Goal: Obtain resource: Obtain resource

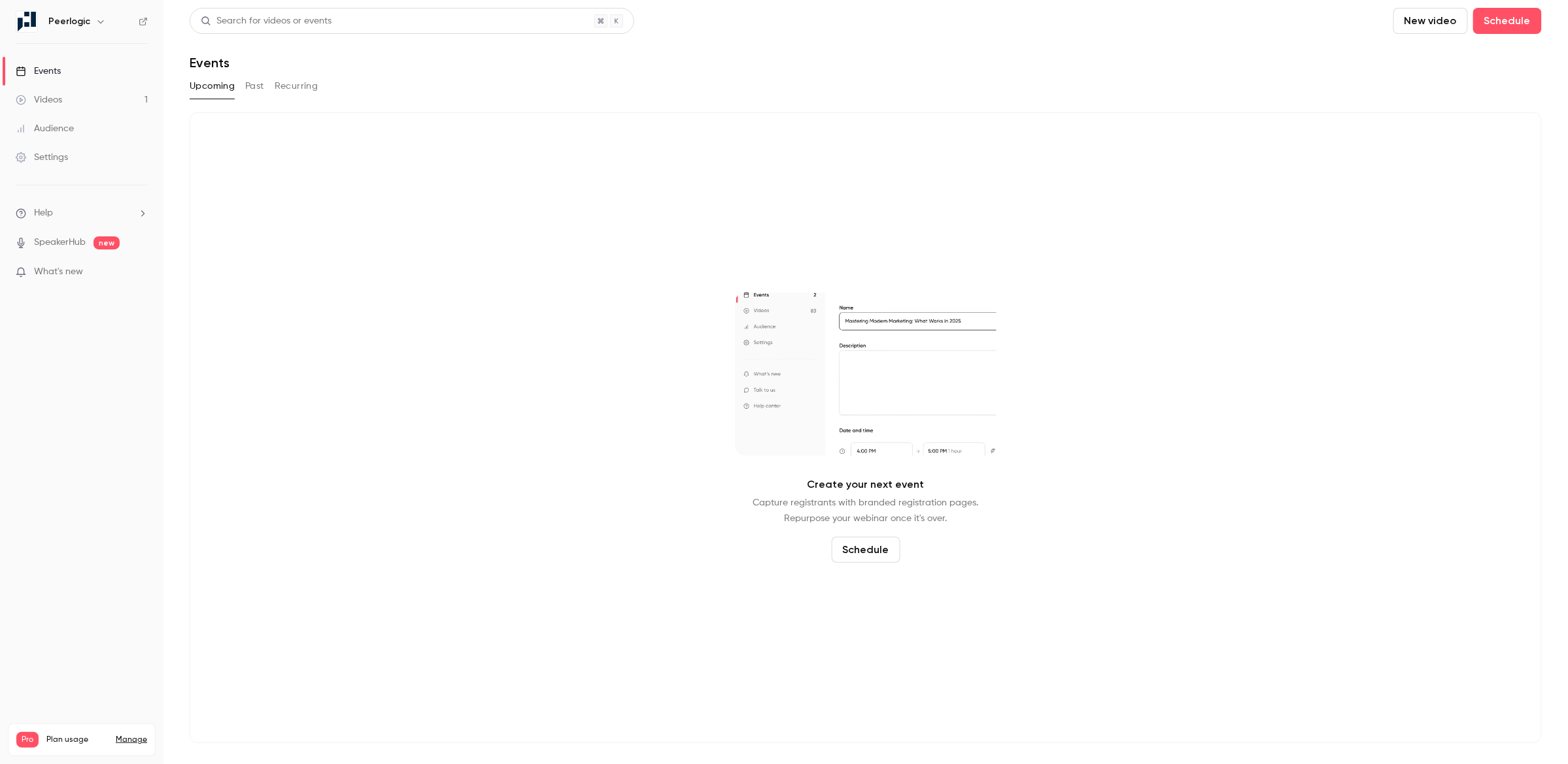
click at [312, 90] on button "Recurring" at bounding box center [296, 86] width 44 height 21
click at [256, 89] on button "Past" at bounding box center [254, 86] width 19 height 21
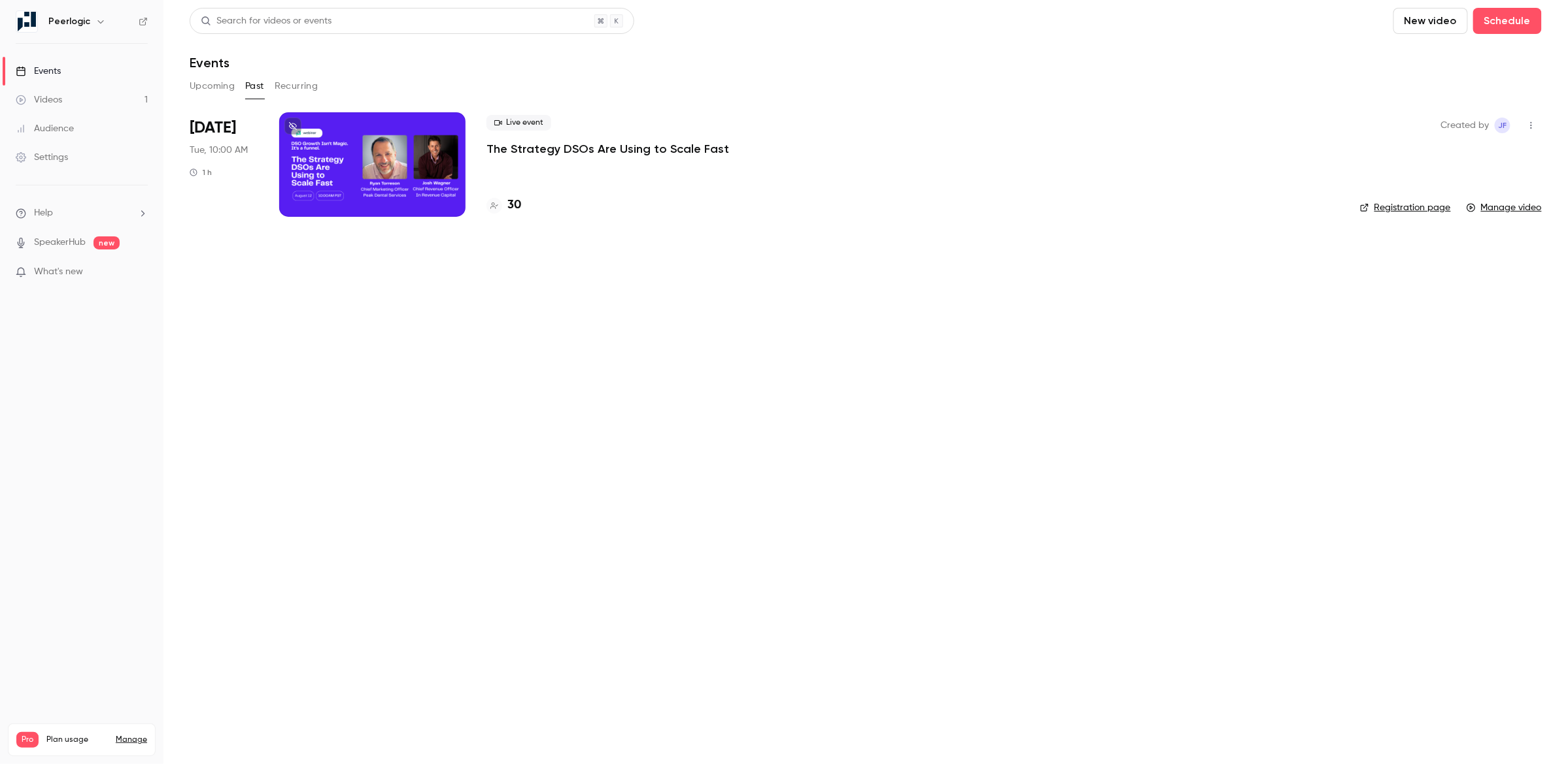
click at [390, 142] on div at bounding box center [372, 164] width 187 height 105
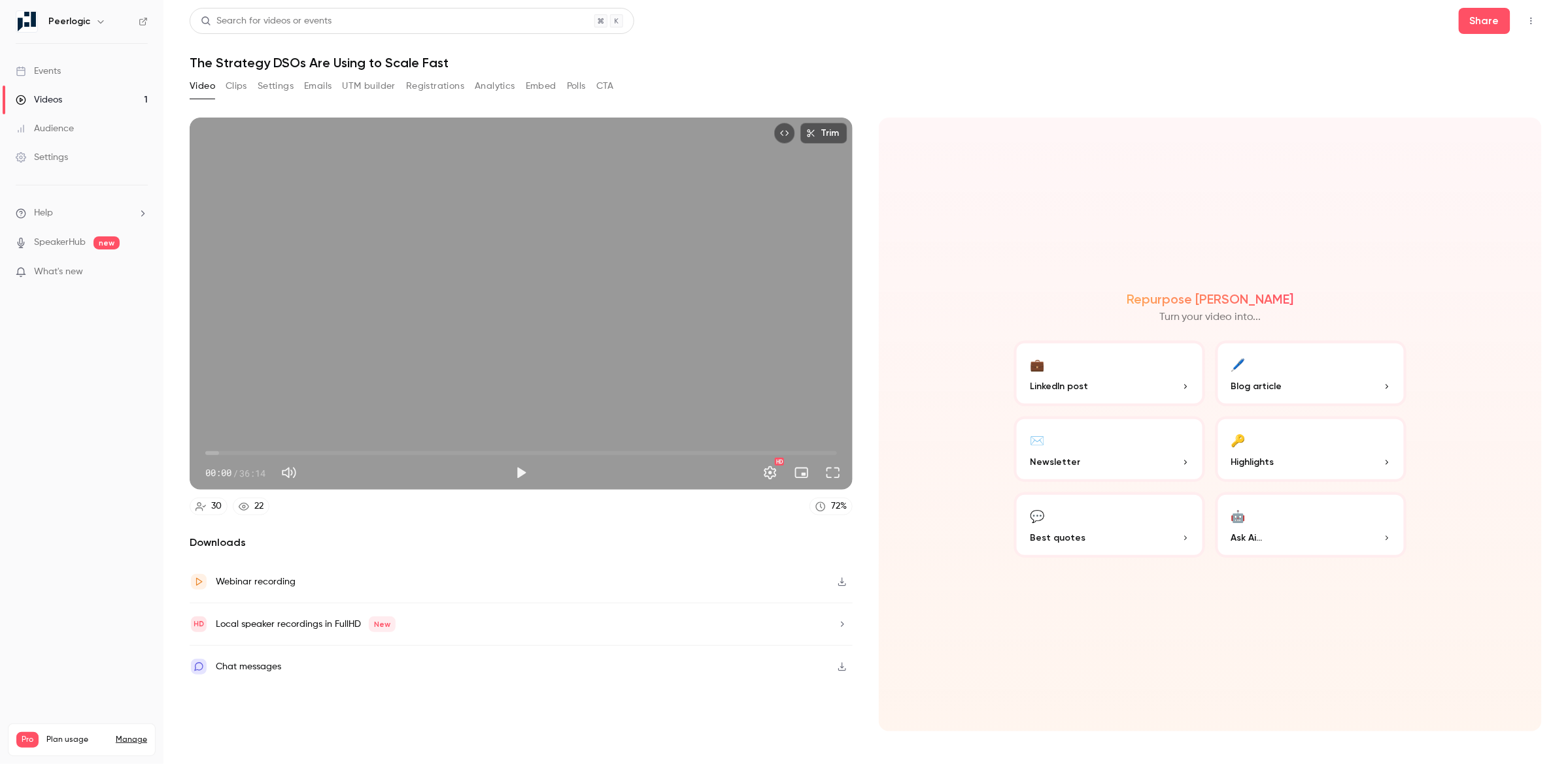
click at [1307, 443] on button "🔑 Highlights" at bounding box center [1310, 450] width 191 height 66
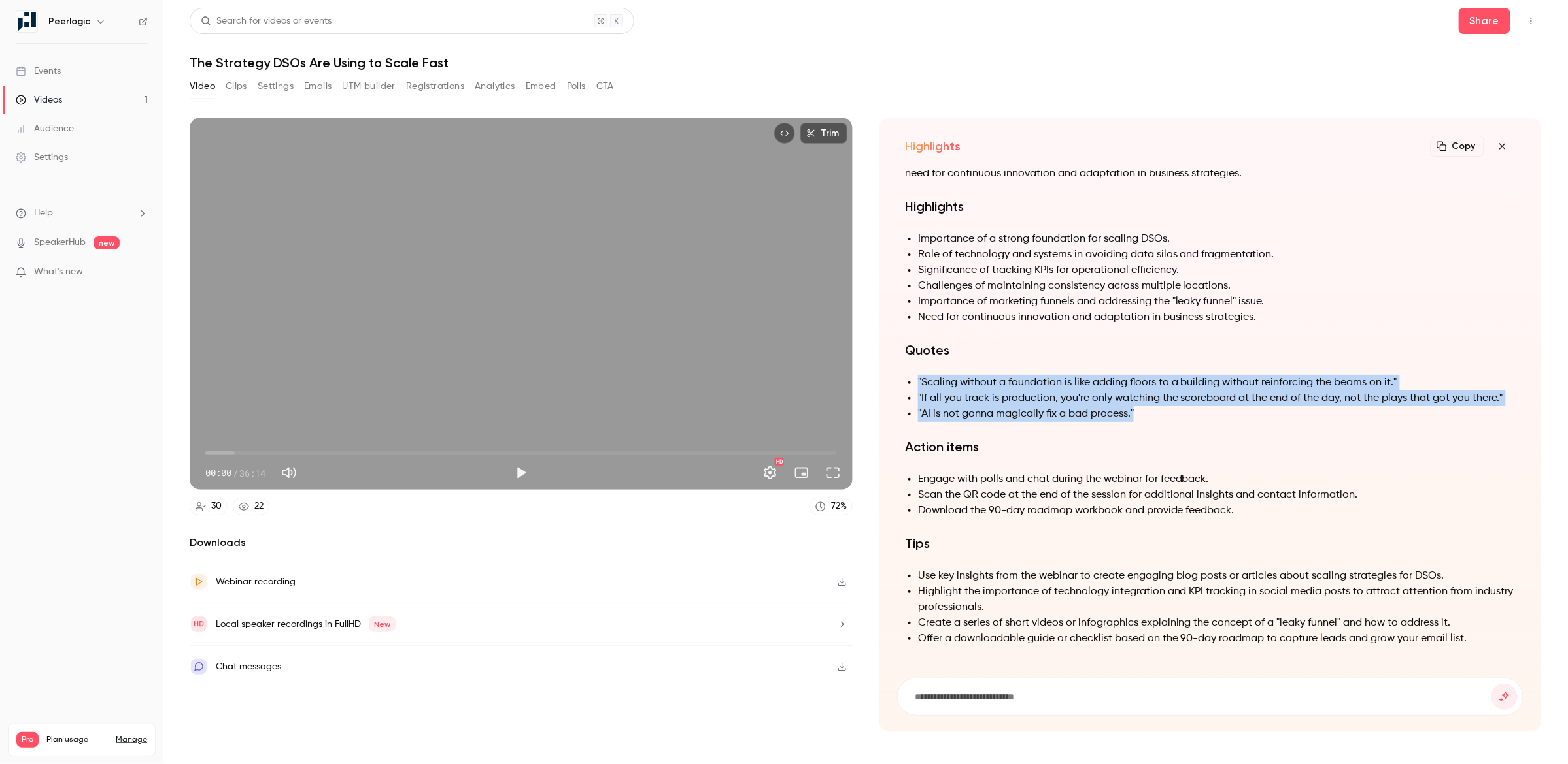
drag, startPoint x: 1140, startPoint y: 414, endPoint x: 913, endPoint y: 377, distance: 230.0
click at [913, 377] on ul ""Scaling without a foundation is like adding floors to a building without reinf…" at bounding box center [1210, 398] width 611 height 47
copy ul ""Scaling without a foundation is like adding floors to a building without reinf…"
click at [1506, 142] on icon "button" at bounding box center [1502, 147] width 16 height 11
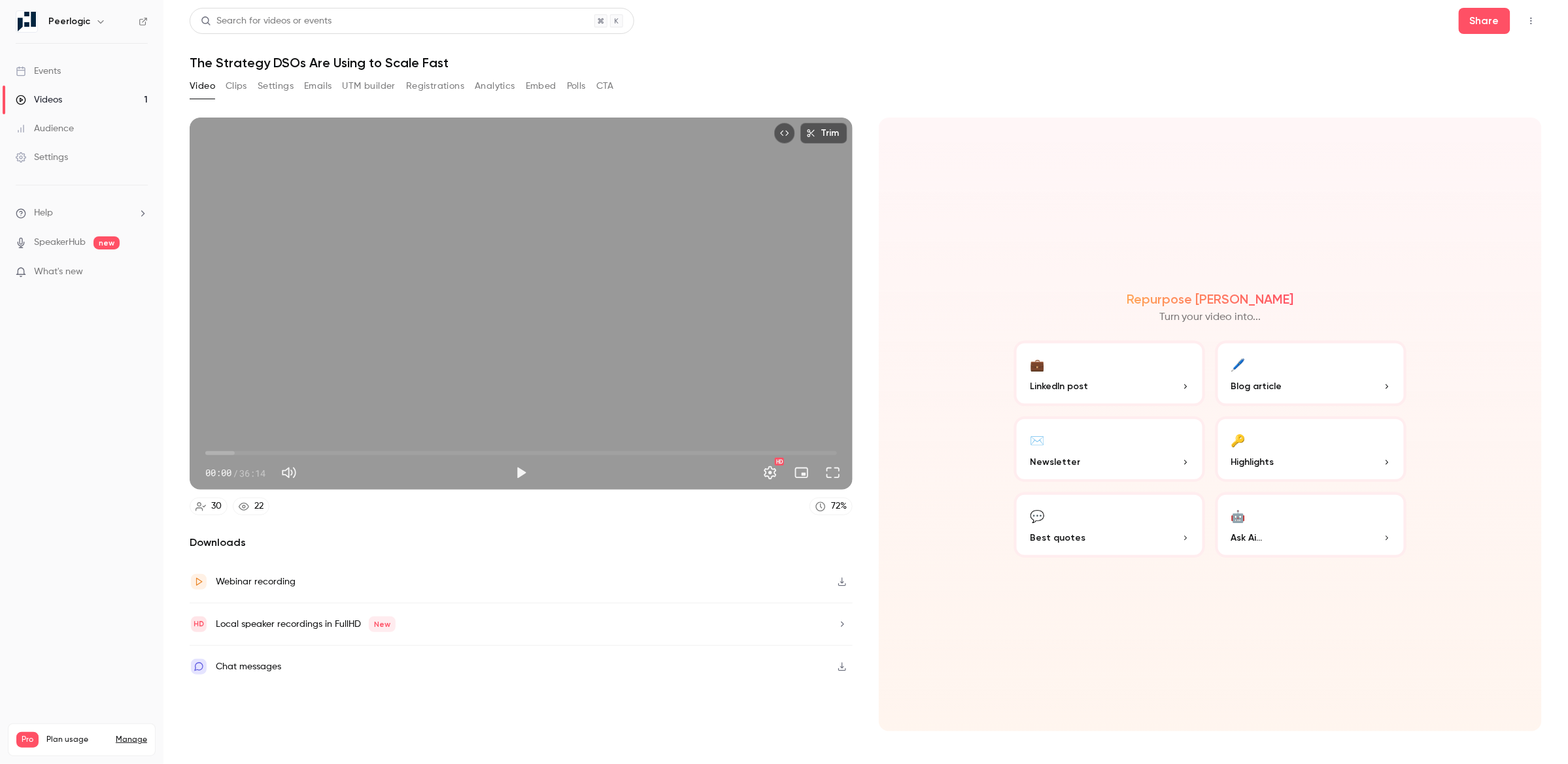
click at [1101, 535] on p "Best quotes" at bounding box center [1108, 537] width 159 height 13
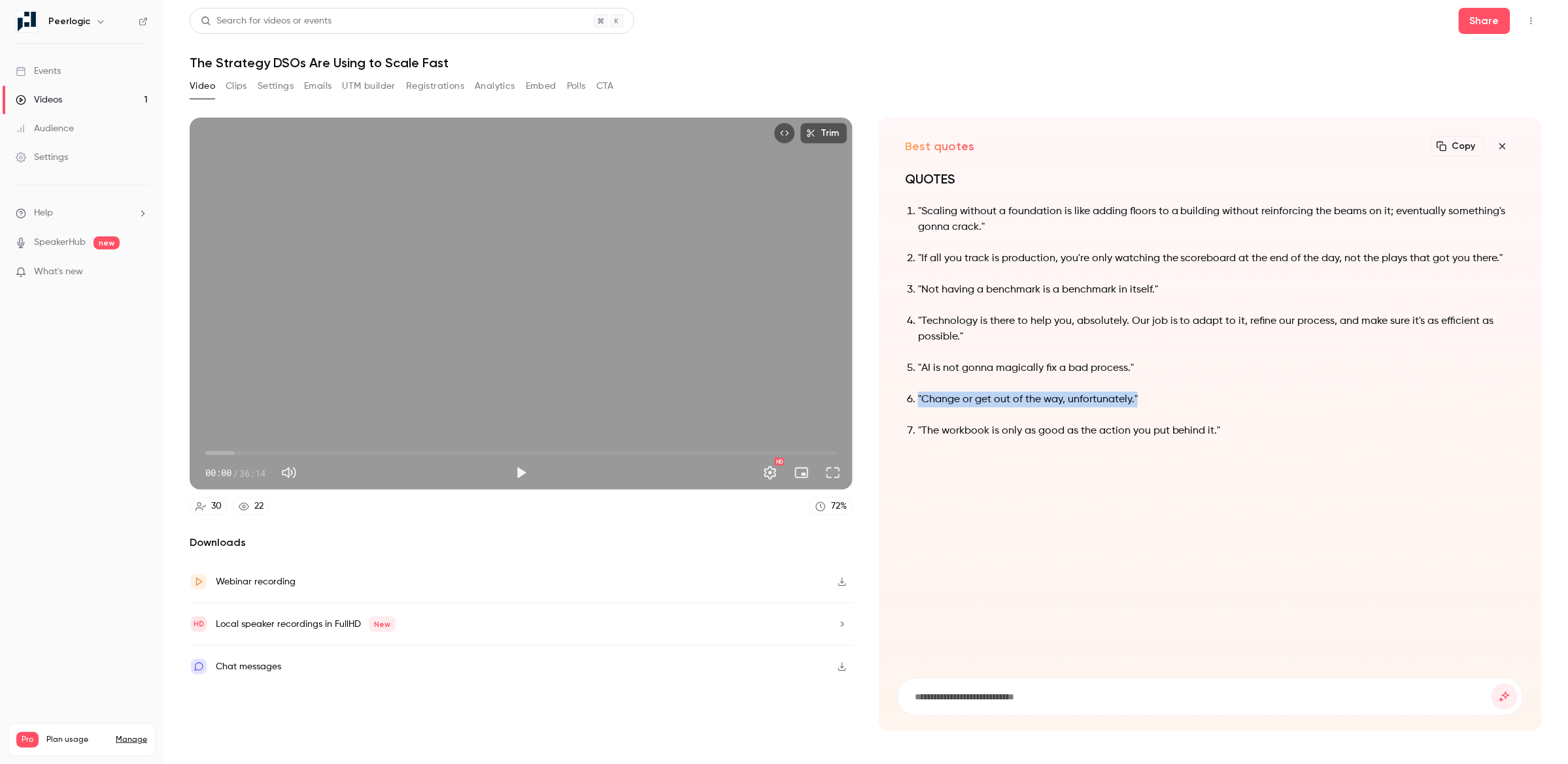
drag, startPoint x: 1156, startPoint y: 397, endPoint x: 931, endPoint y: 389, distance: 225.1
click at [931, 389] on ol ""Scaling without a foundation is like adding floors to a building without reinf…" at bounding box center [1210, 321] width 611 height 235
copy p ""Change or get out of the way, unfortunately.""
click at [1503, 147] on icon "button" at bounding box center [1501, 146] width 6 height 6
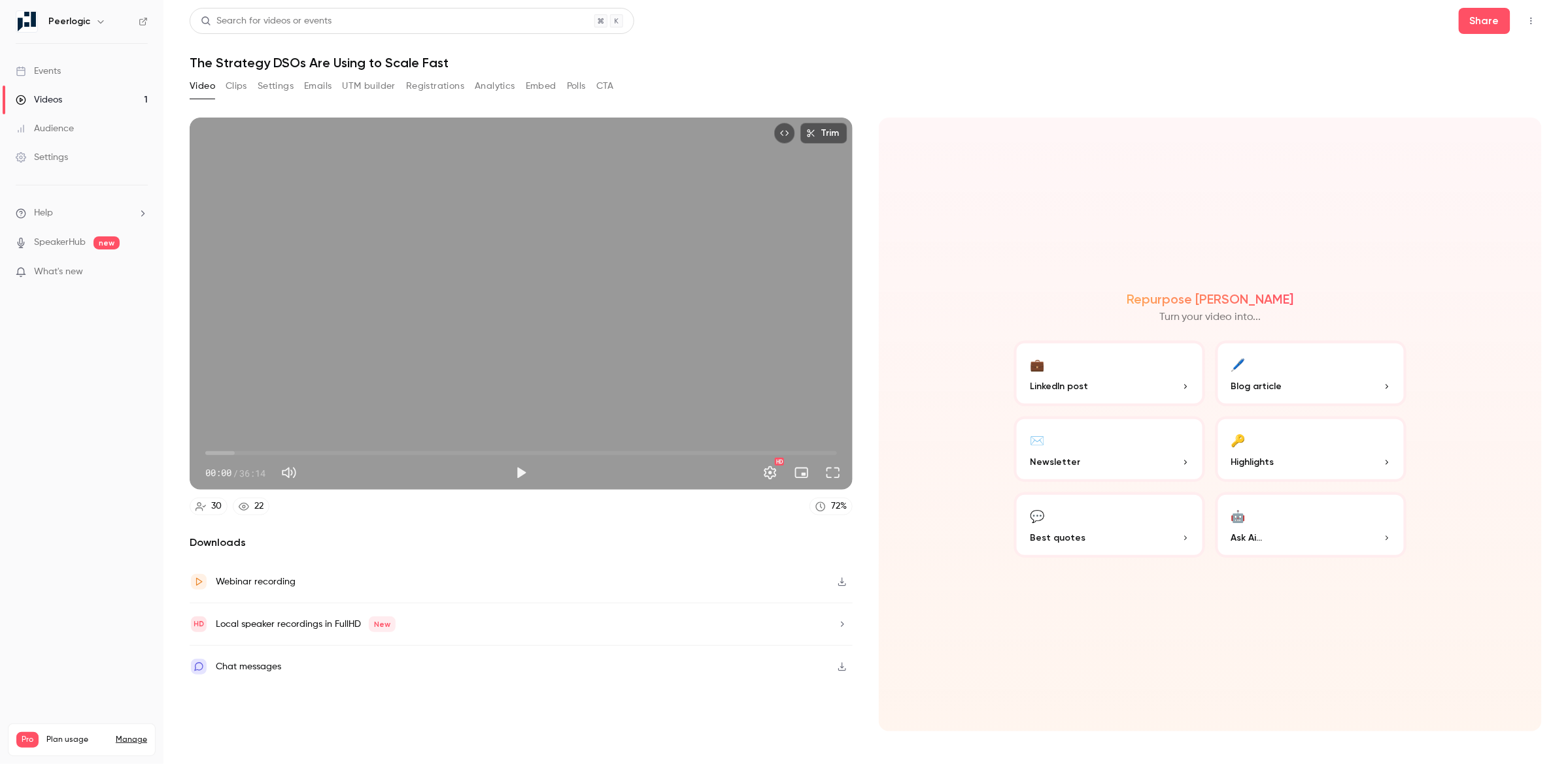
click at [1245, 523] on div "🤖" at bounding box center [1238, 515] width 14 height 20
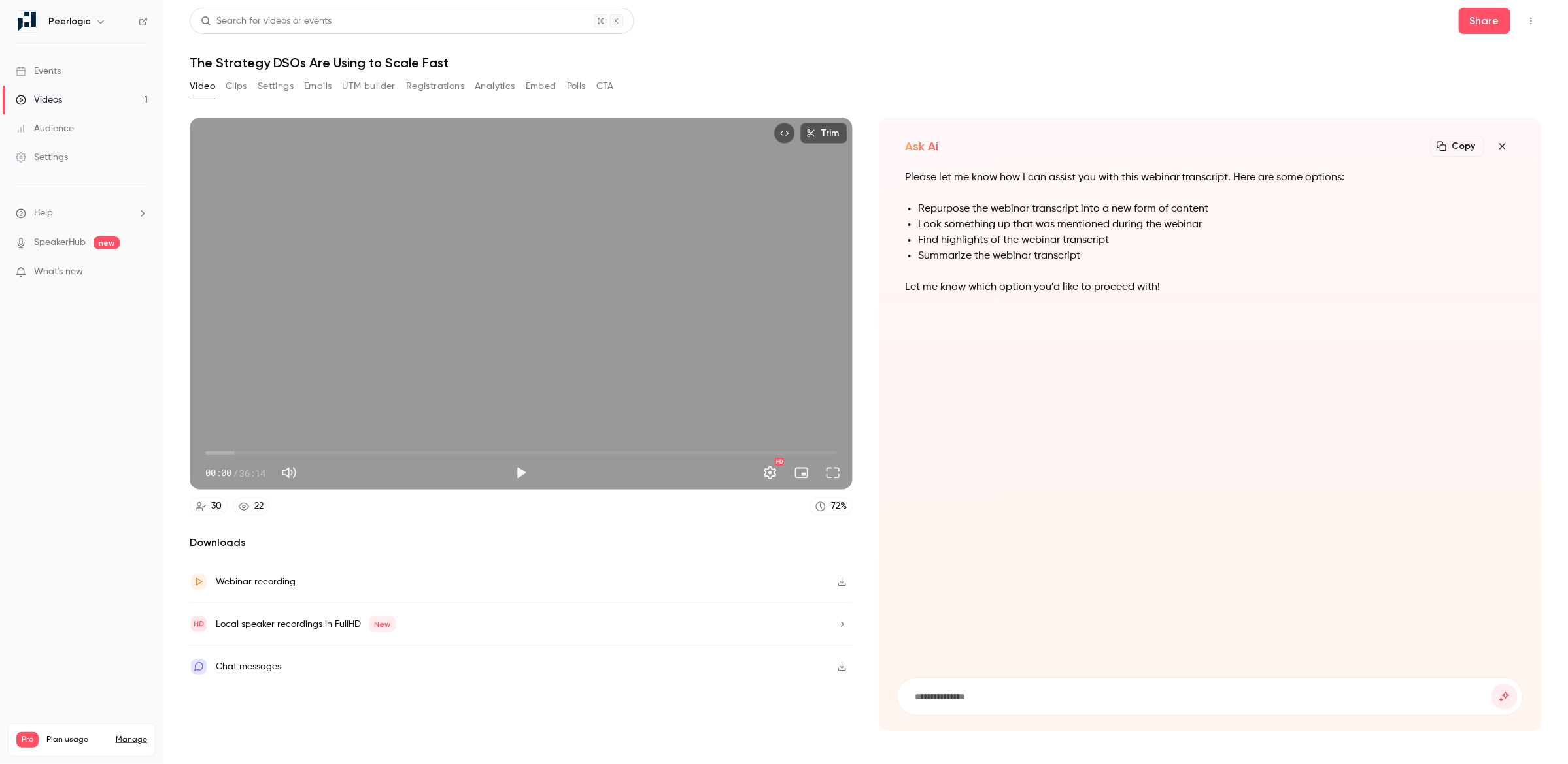
click at [1020, 697] on input at bounding box center [1202, 697] width 578 height 14
type input "**********"
click at [1492, 684] on button "submit" at bounding box center [1504, 696] width 26 height 26
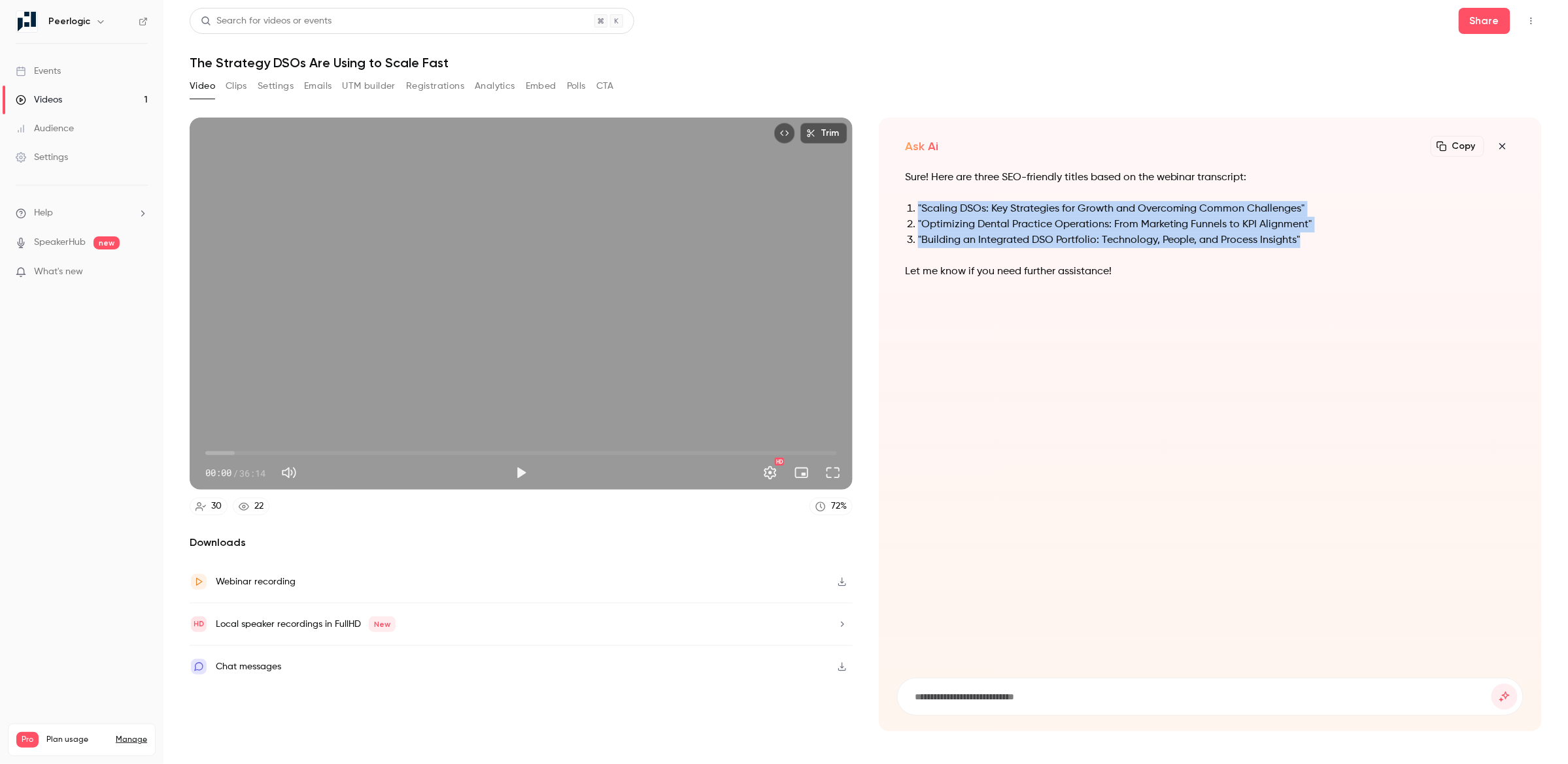
drag, startPoint x: 1304, startPoint y: 241, endPoint x: 904, endPoint y: 195, distance: 402.6
click at [905, 195] on div "Sure! Here are three SEO-friendly titles based on the webinar transcript: "Scal…" at bounding box center [1210, 232] width 611 height 125
copy ol ""Scaling DSOs: Key Strategies for Growth and Overcoming Common Challenges" "Opt…"
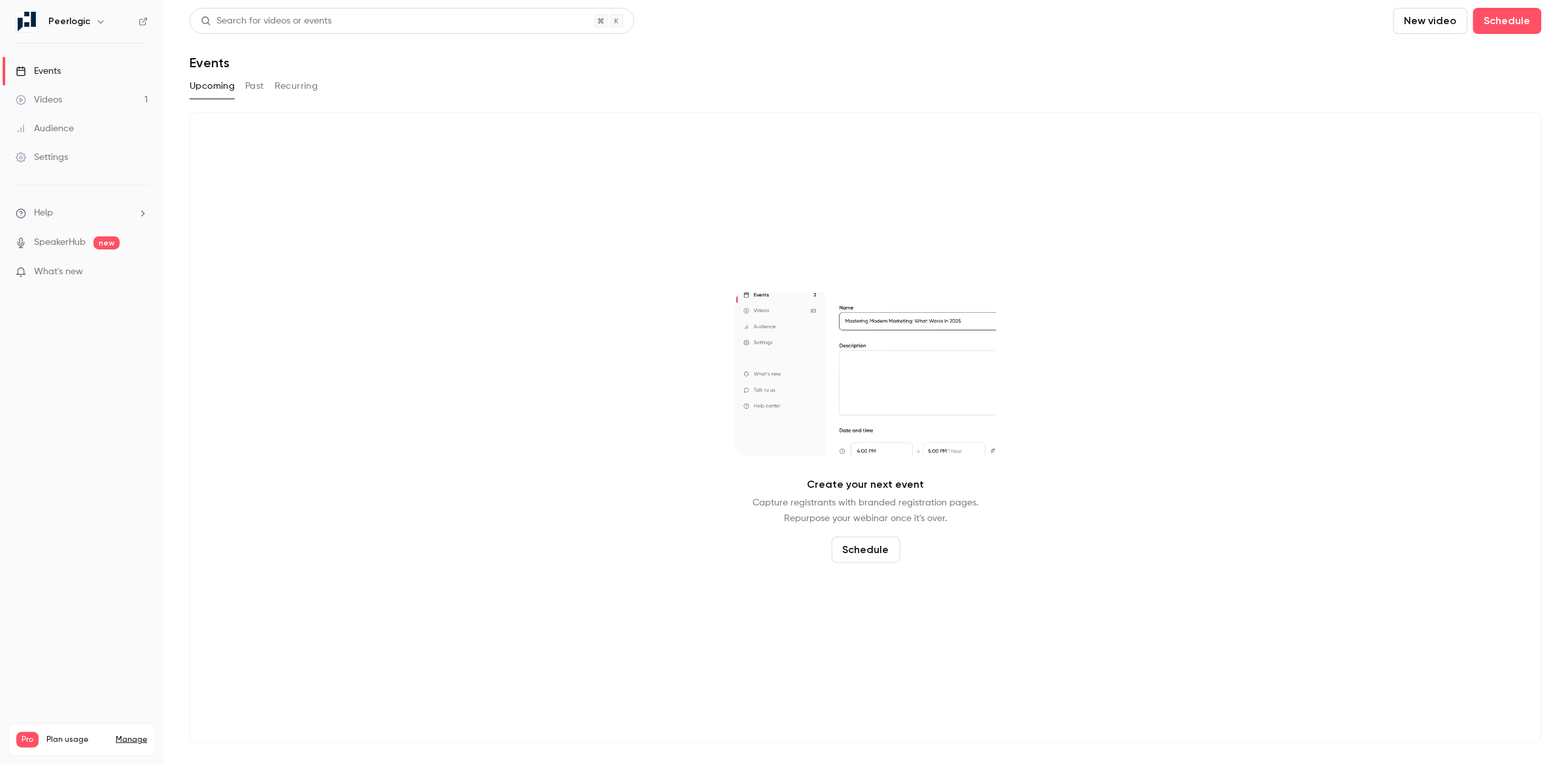
click at [251, 82] on button "Past" at bounding box center [254, 86] width 19 height 21
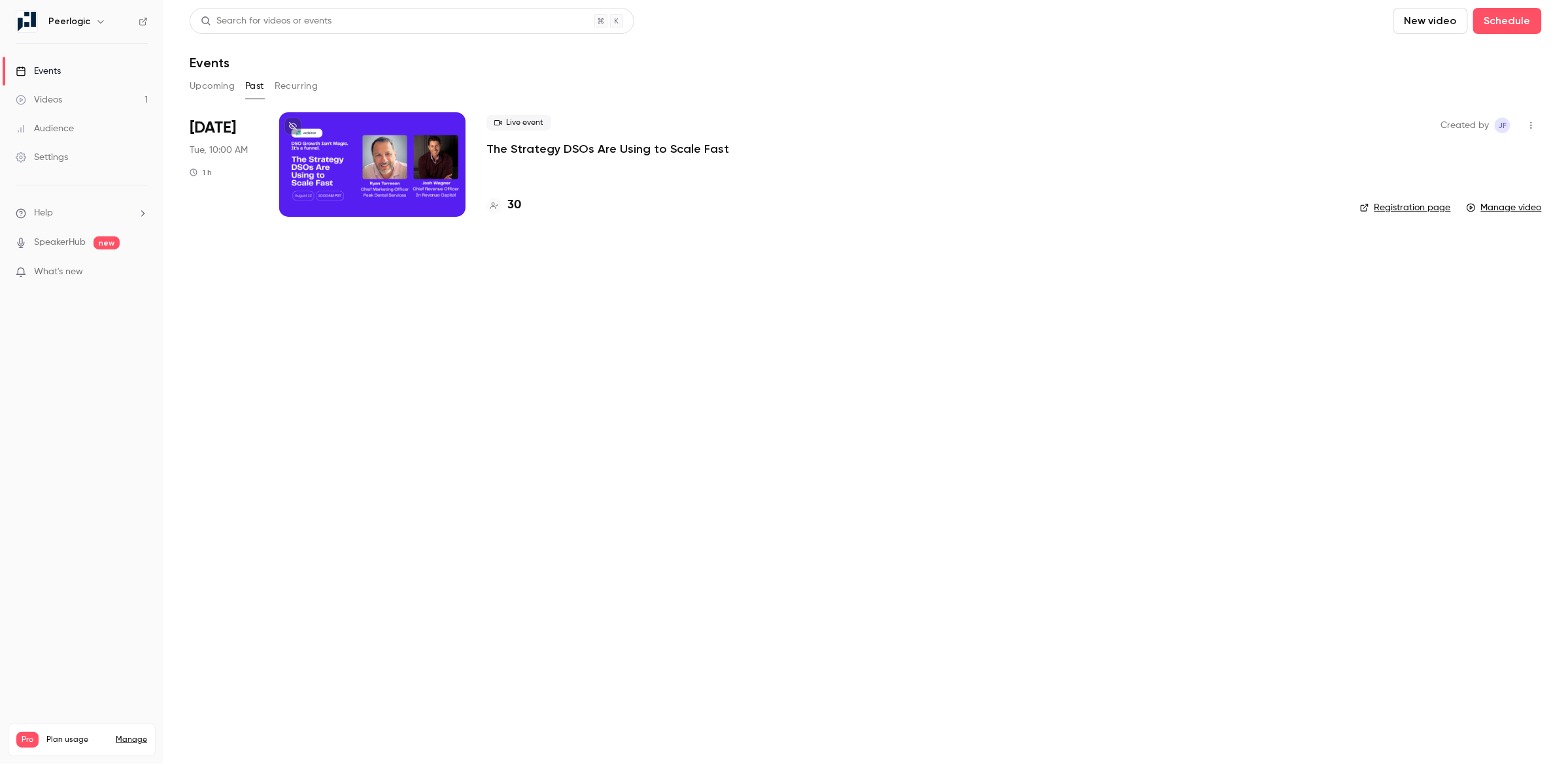
click at [404, 150] on div at bounding box center [372, 164] width 187 height 105
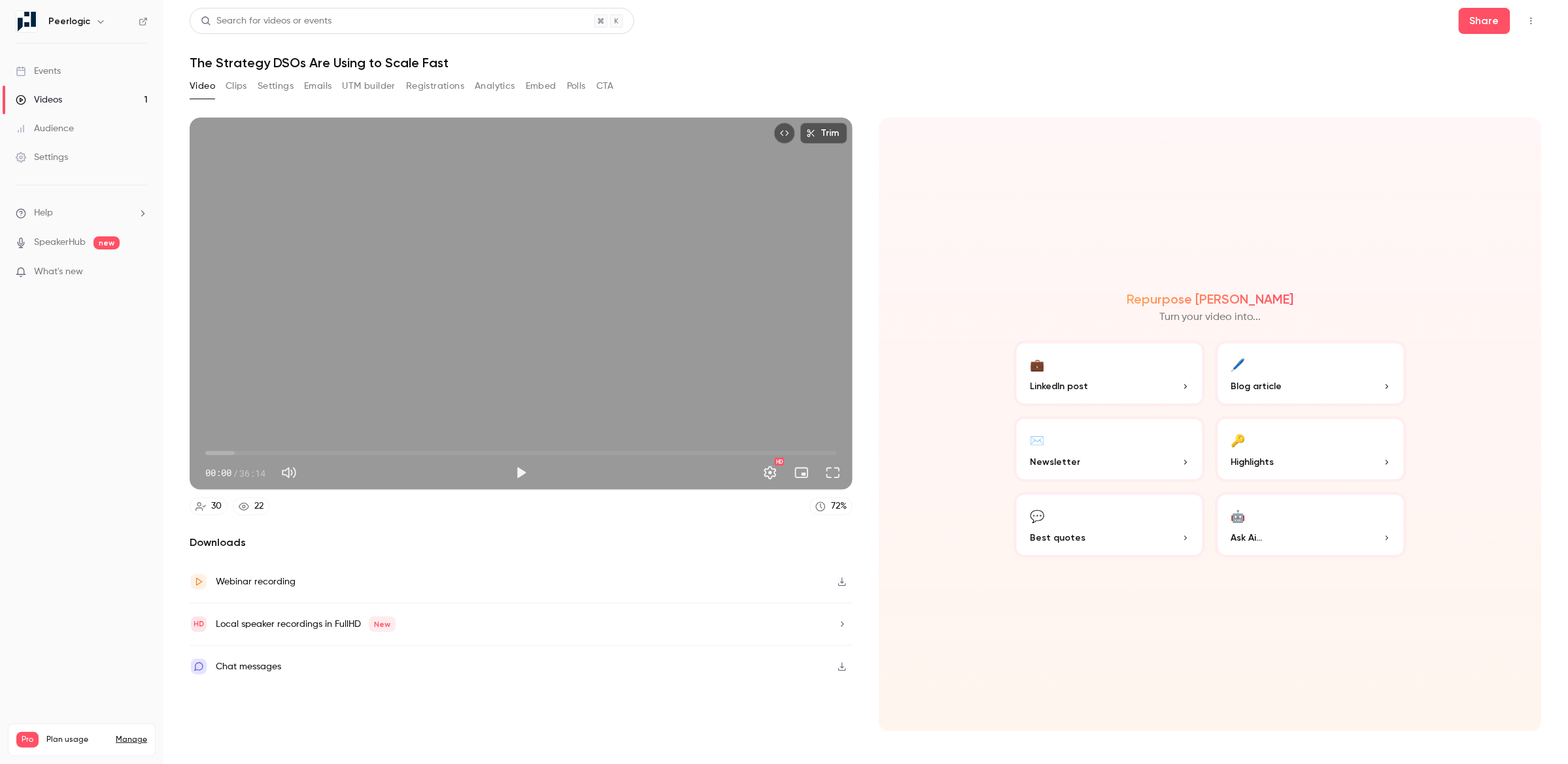
click at [1300, 371] on button "🖊️ Blog article" at bounding box center [1310, 374] width 191 height 66
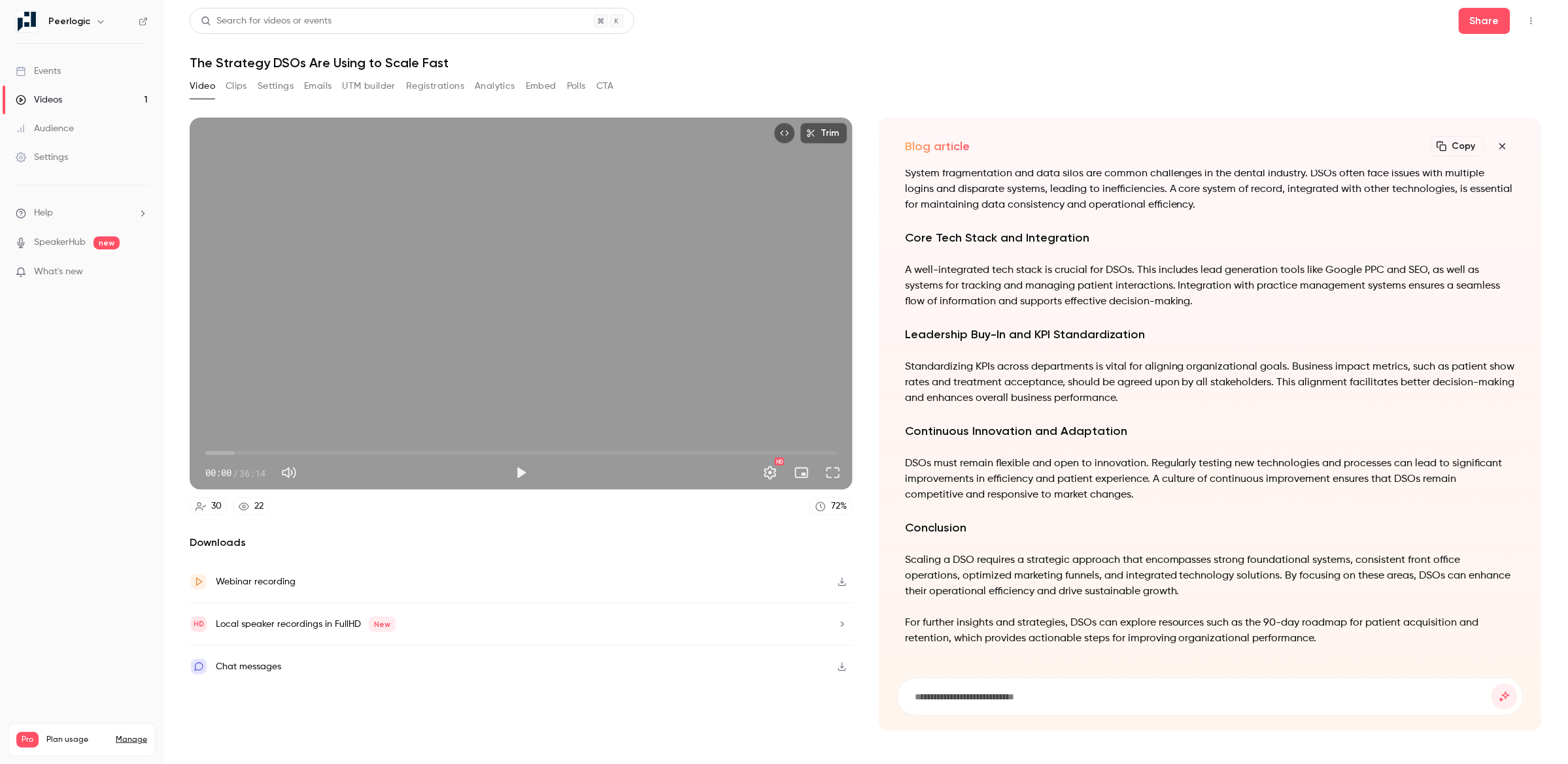
drag, startPoint x: 903, startPoint y: 174, endPoint x: 1324, endPoint y: 618, distance: 611.9
click at [1324, 618] on div "Scaling Strategies for Dental Service Organizations (DSOs) Dental Service Organ…" at bounding box center [1210, 416] width 627 height 493
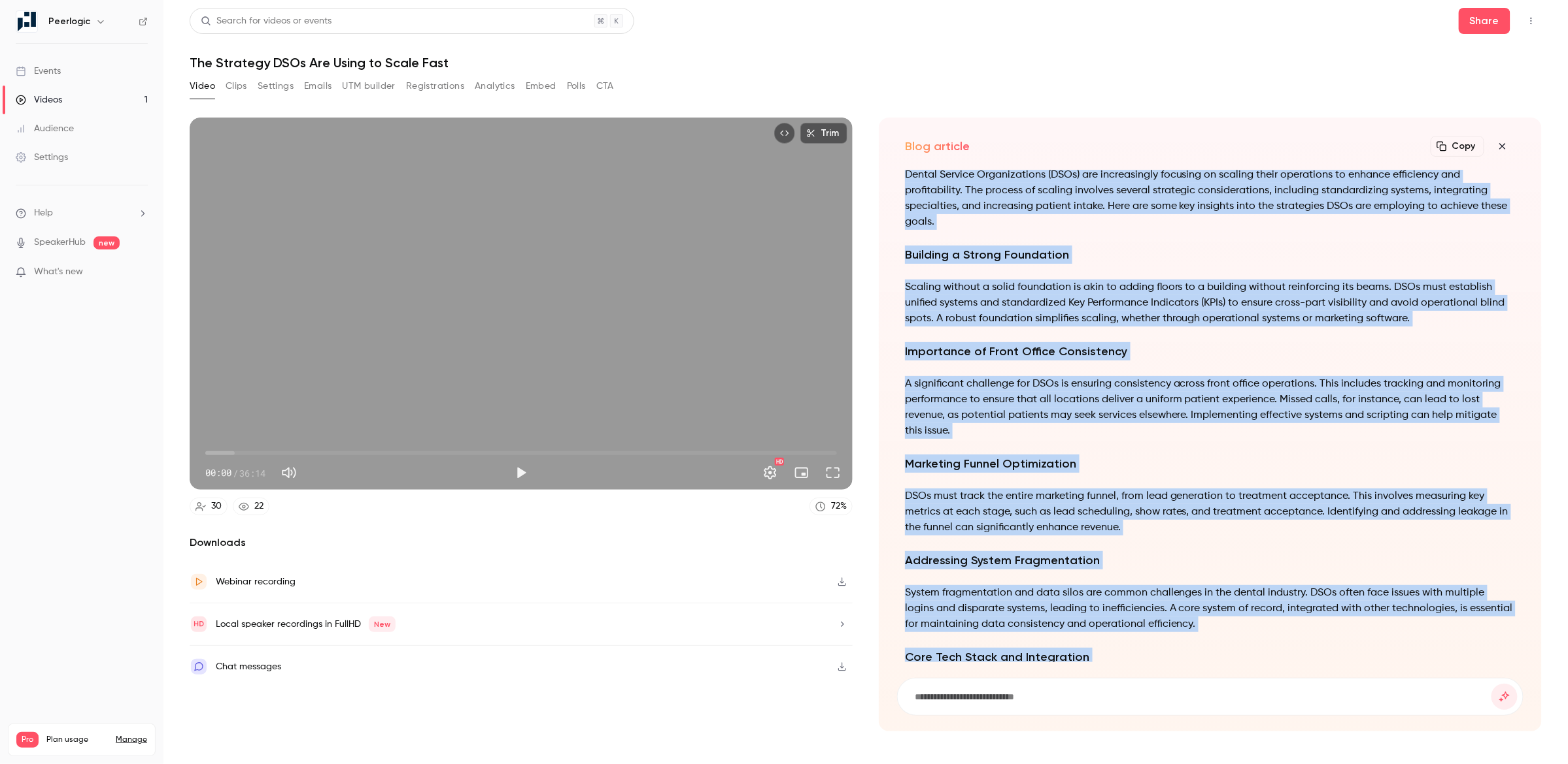
scroll to position [-456, 0]
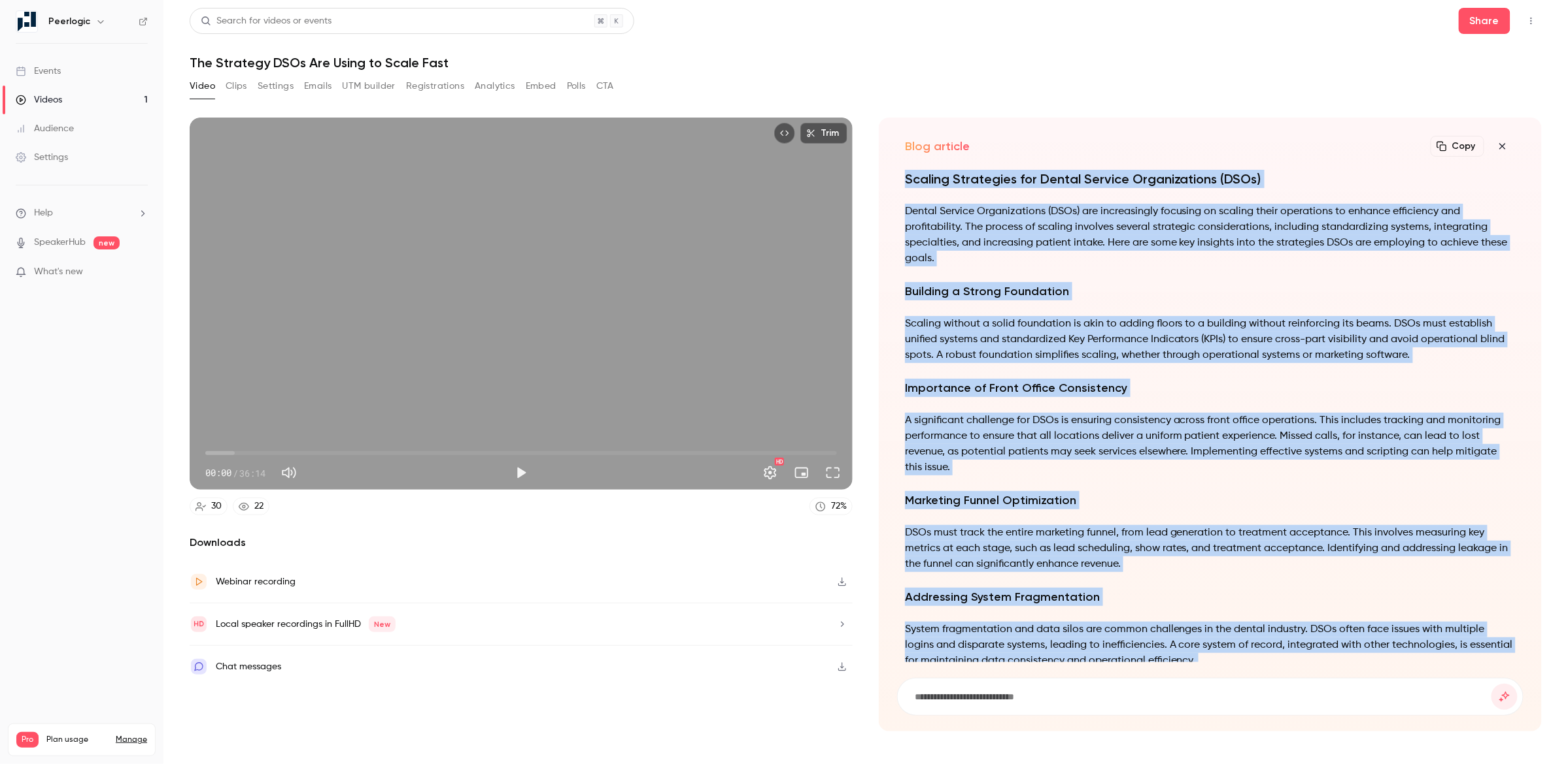
drag, startPoint x: 1322, startPoint y: 633, endPoint x: 1396, endPoint y: 129, distance: 509.4
click at [1396, 129] on div "Blog article Copy Turn your video into... Scaling Strategies for Dental Service…" at bounding box center [1210, 424] width 663 height 614
click at [1454, 147] on button "Copy" at bounding box center [1457, 147] width 53 height 21
copy div "Scaling Strategies for Dental Service Organizations (DSOs) Dental Service Organ…"
click at [1235, 697] on input at bounding box center [1202, 697] width 578 height 14
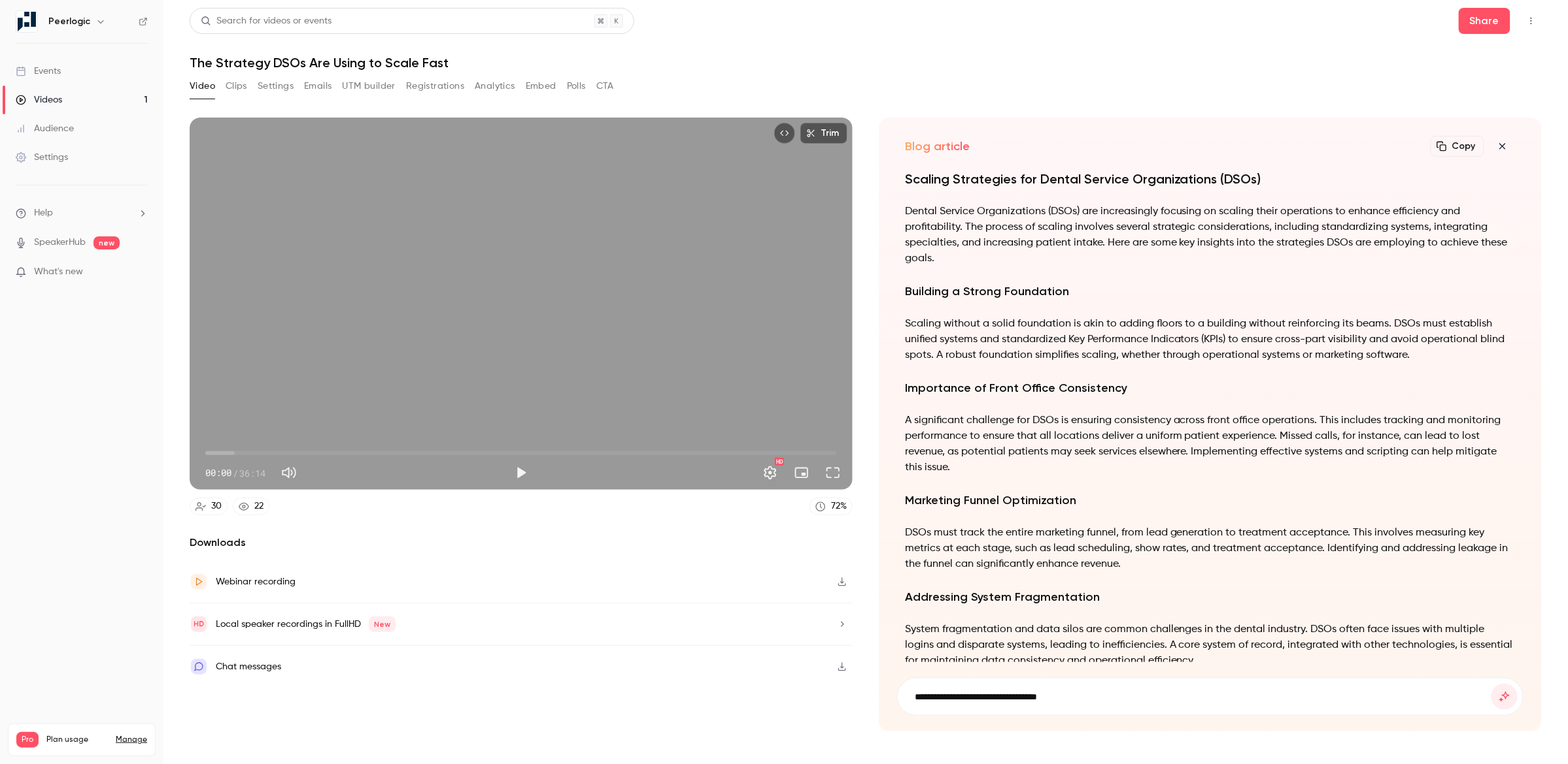
type input "**********"
click at [1492, 684] on button "submit" at bounding box center [1504, 696] width 26 height 26
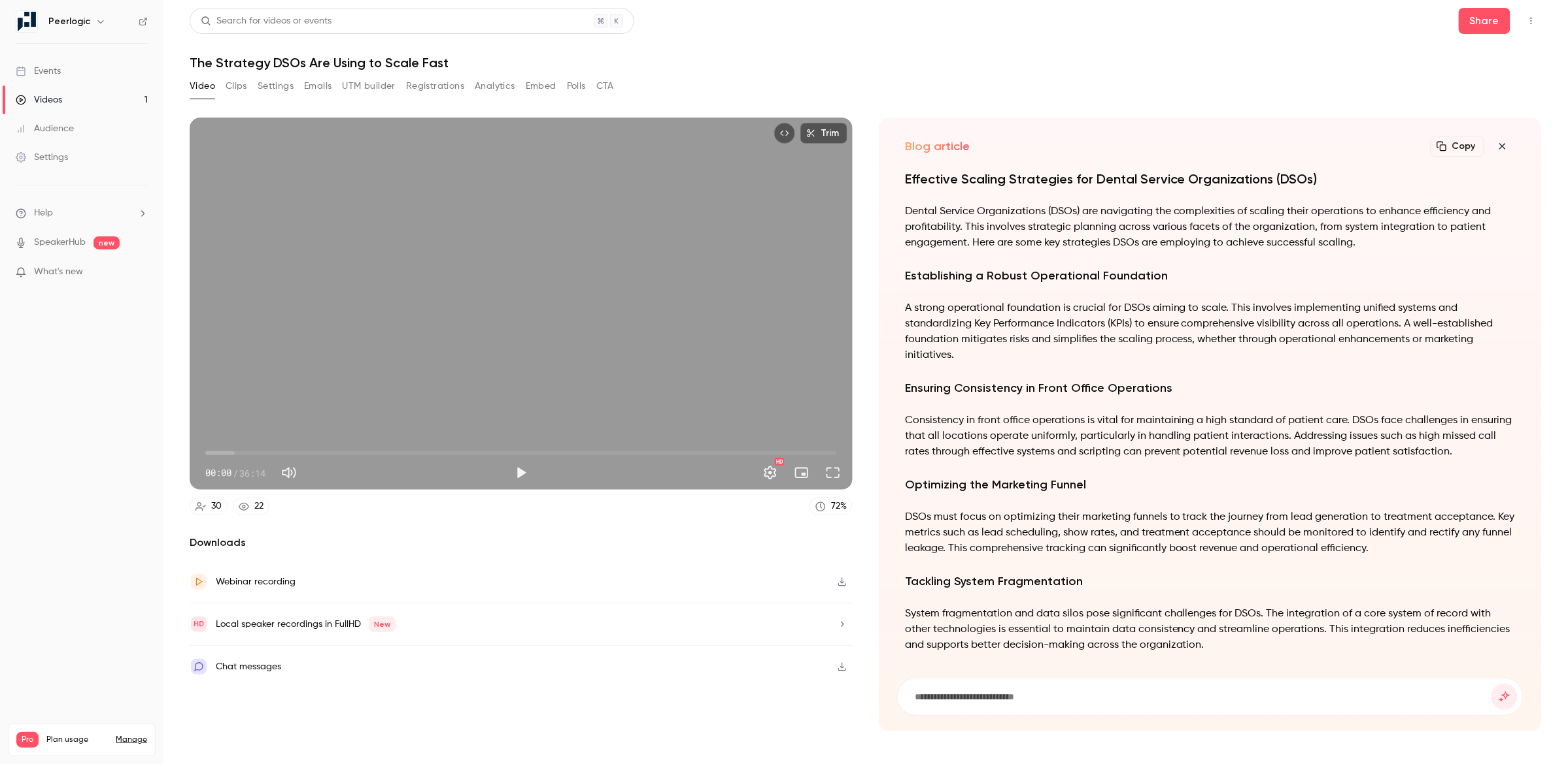
click at [1501, 147] on icon "button" at bounding box center [1502, 147] width 16 height 11
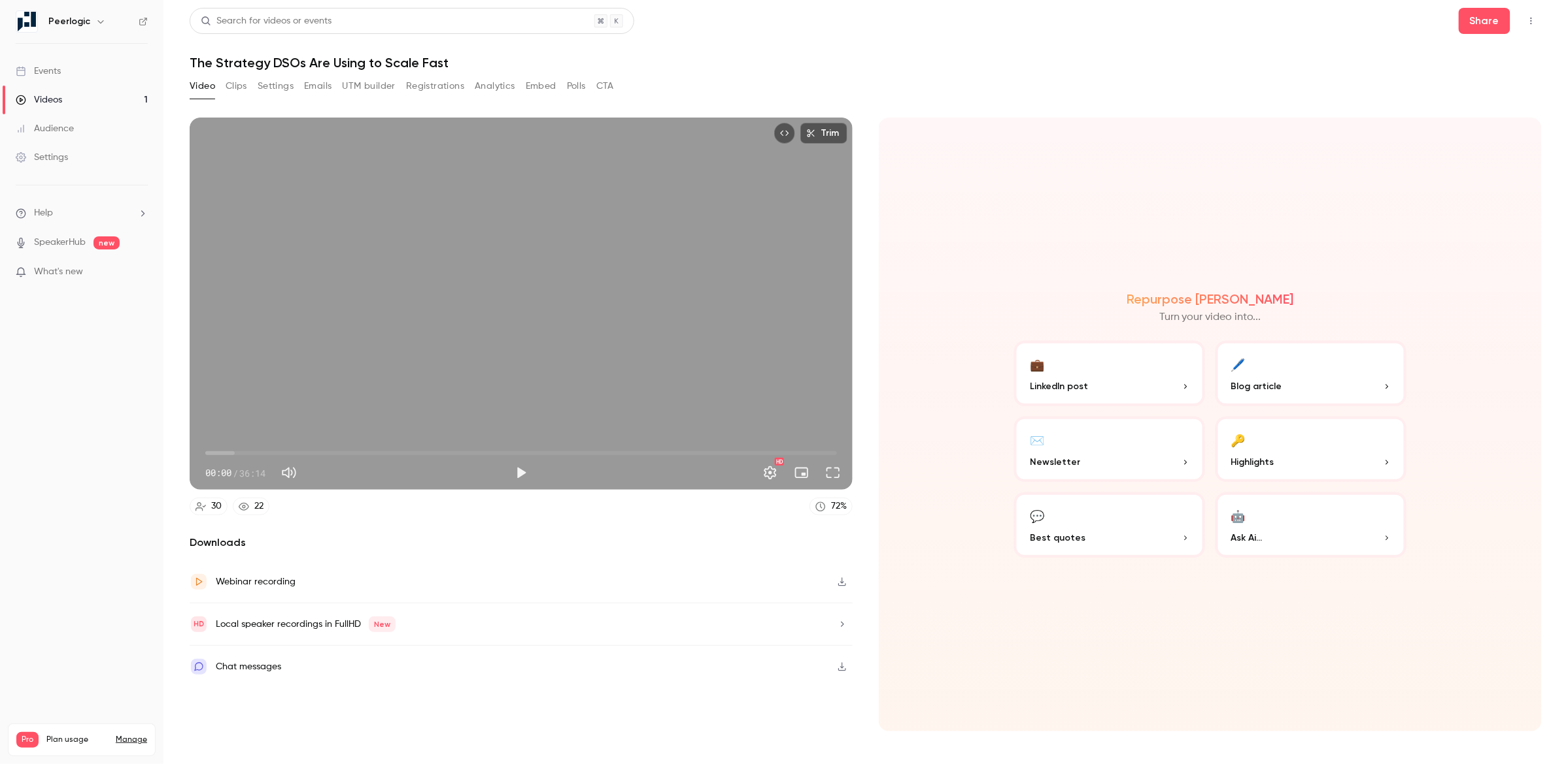
click at [1131, 446] on button "✉️ Newsletter" at bounding box center [1109, 450] width 191 height 66
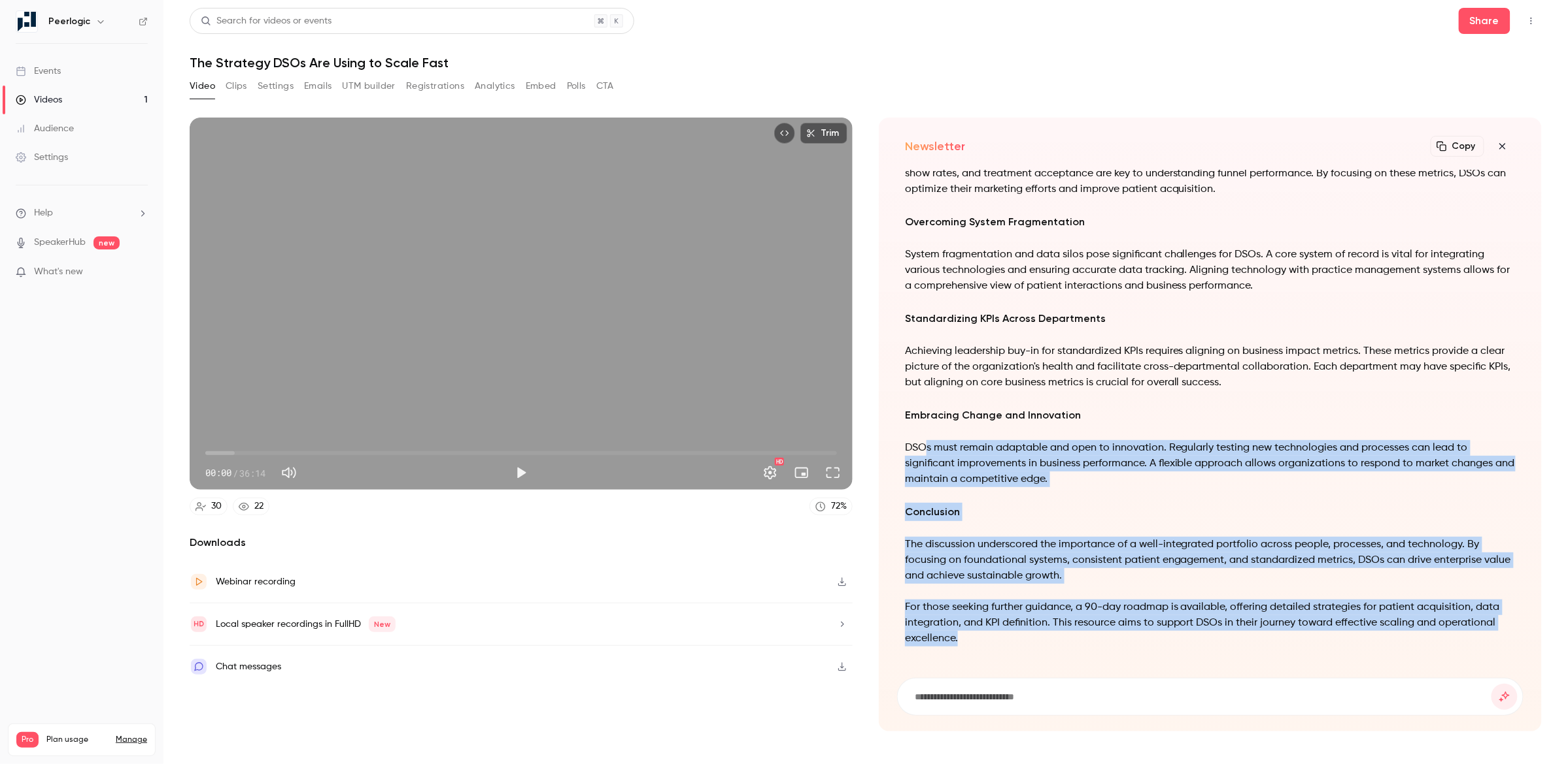
drag, startPoint x: 966, startPoint y: 643, endPoint x: 921, endPoint y: 451, distance: 197.2
click at [923, 451] on div "Scaling Strategies for DSOs: Insights from Industry Experts In a recent discuss…" at bounding box center [1210, 243] width 611 height 836
click at [1459, 149] on button "Copy" at bounding box center [1457, 147] width 53 height 21
